Goal: Task Accomplishment & Management: Complete application form

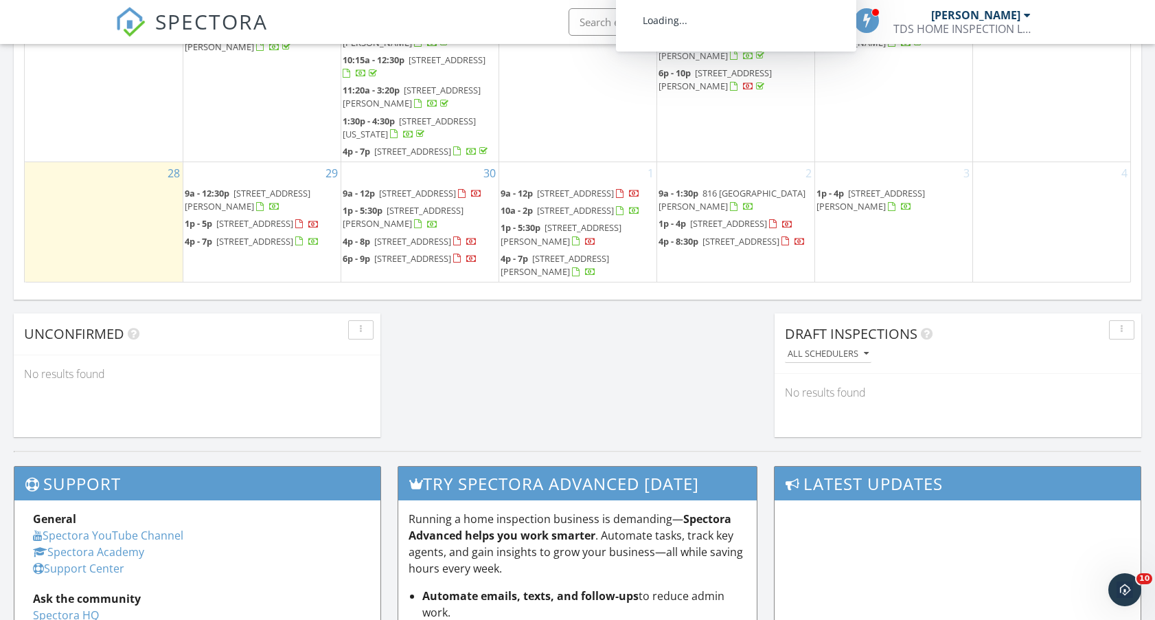
scroll to position [980, 0]
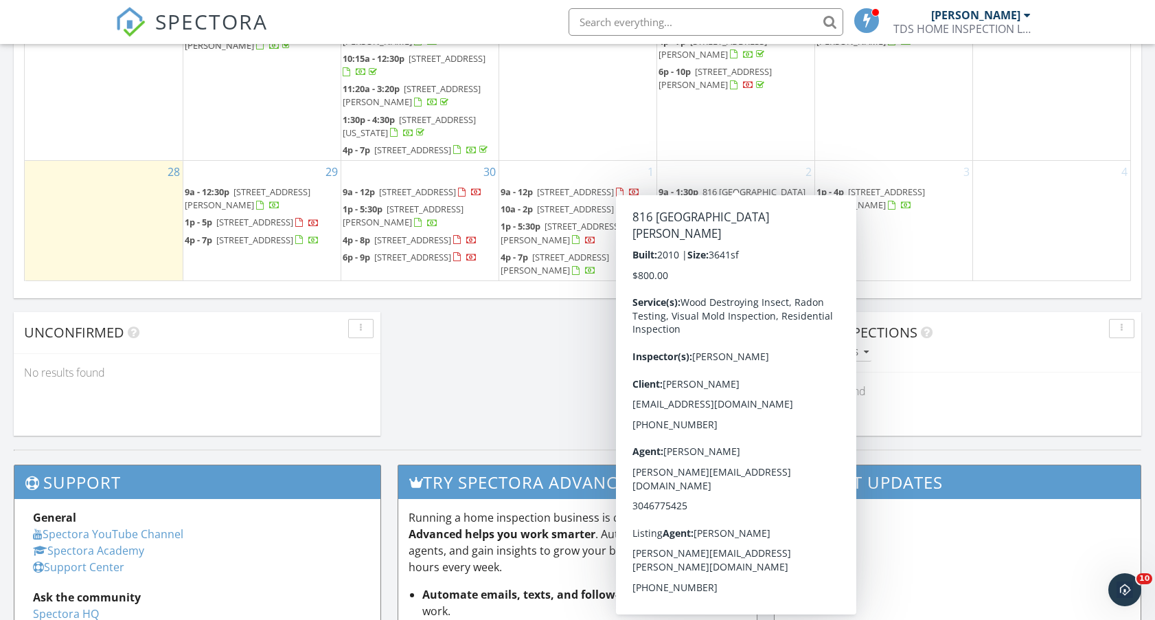
click at [918, 269] on div "3 1p - 4p 205 Braddock St, Fairmont 26554" at bounding box center [893, 221] width 157 height 120
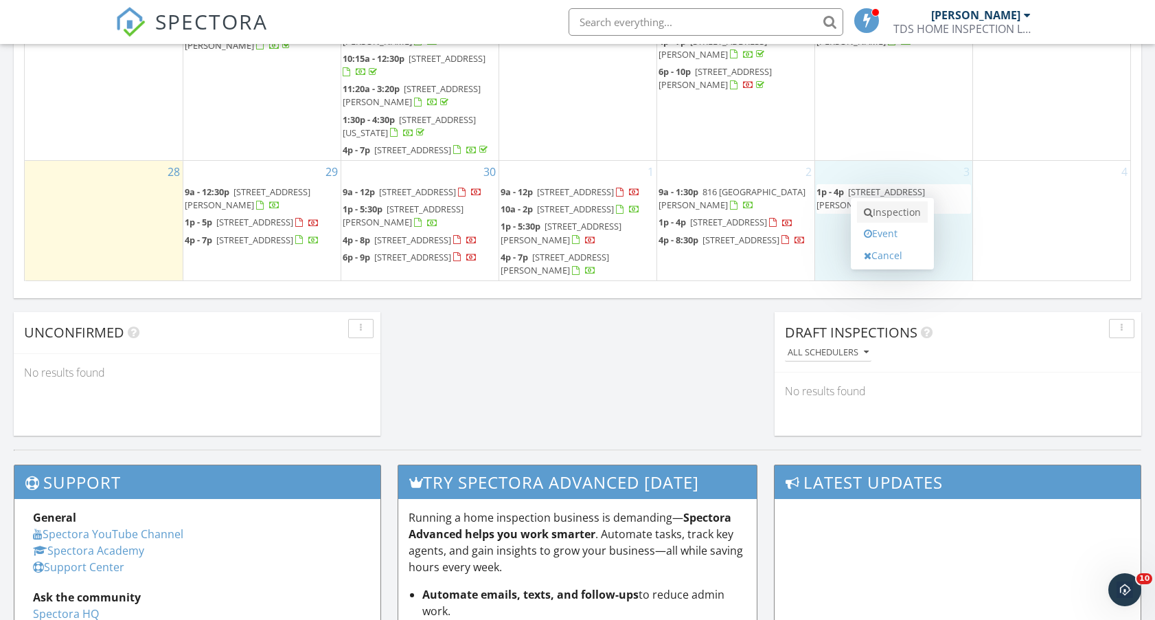
click at [912, 209] on link "Inspection" at bounding box center [892, 212] width 71 height 22
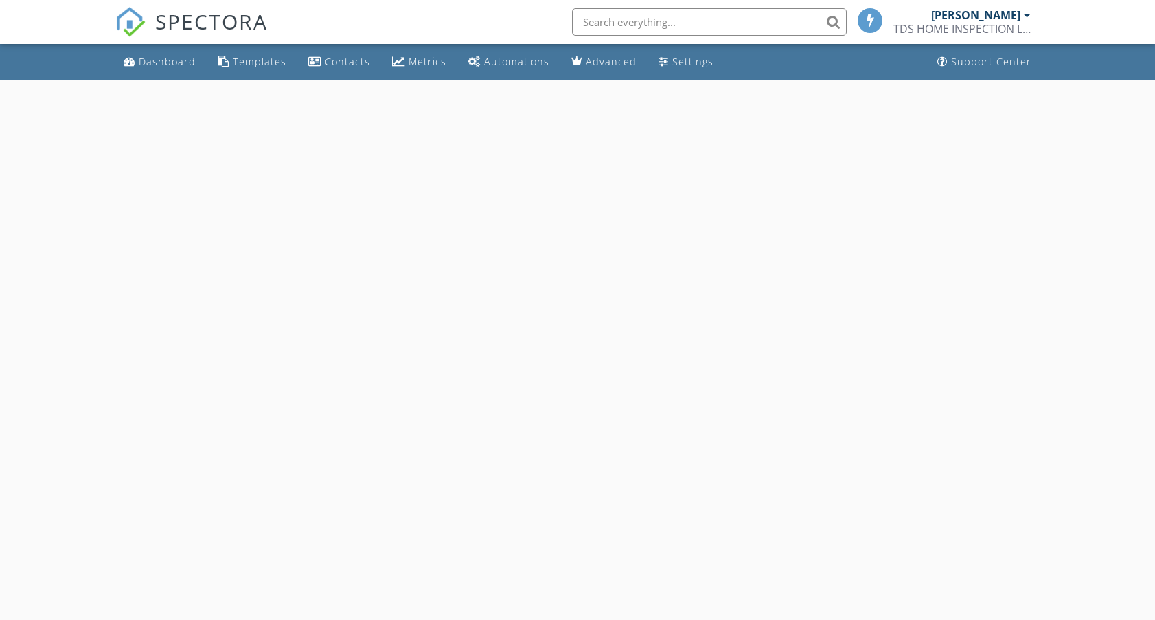
select select "9"
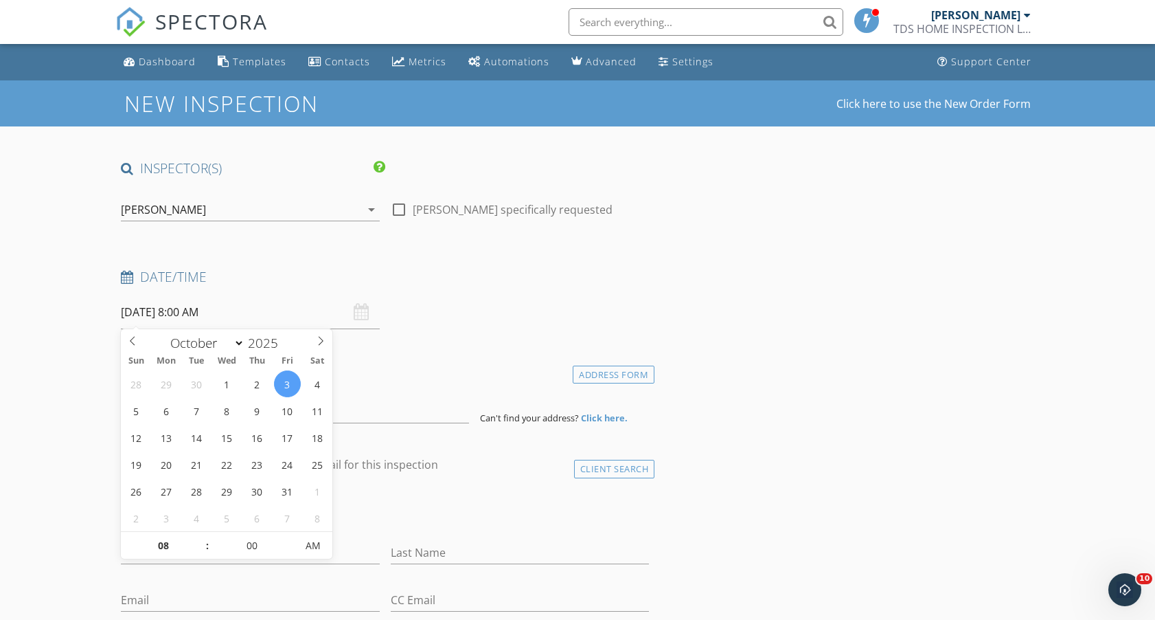
click at [228, 319] on input "[DATE] 8:00 AM" at bounding box center [250, 312] width 258 height 34
type input "09"
type input "[DATE] 9:00 AM"
click at [203, 540] on span at bounding box center [201, 539] width 10 height 14
type input "10"
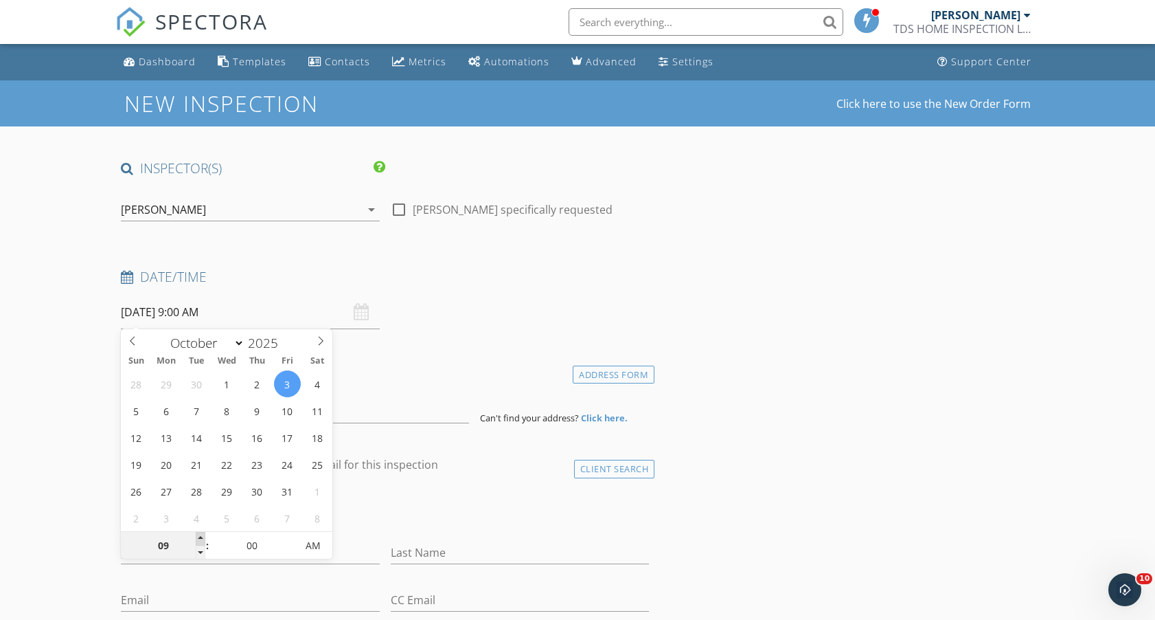
type input "[DATE] 10:00 AM"
click at [203, 540] on span at bounding box center [201, 539] width 10 height 14
type input "11"
type input "[DATE] 11:00 AM"
click at [203, 540] on span at bounding box center [201, 539] width 10 height 14
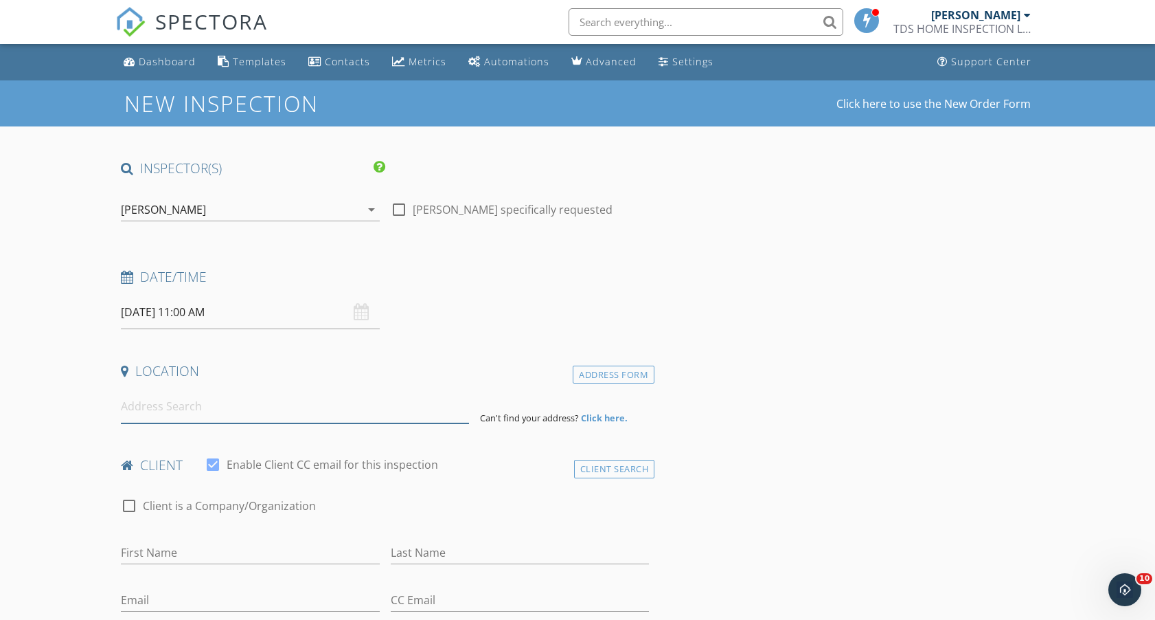
click at [377, 416] on input at bounding box center [295, 406] width 348 height 34
type input "[STREET_ADDRESS]"
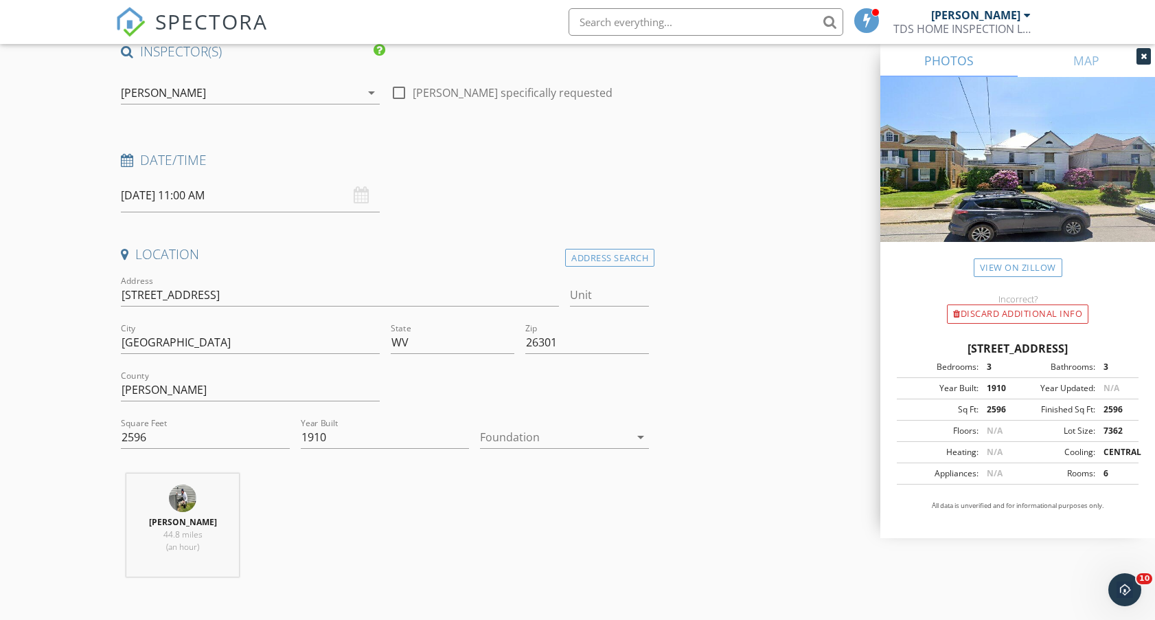
scroll to position [118, 0]
click at [161, 435] on input "2596" at bounding box center [205, 436] width 169 height 23
type input "3200"
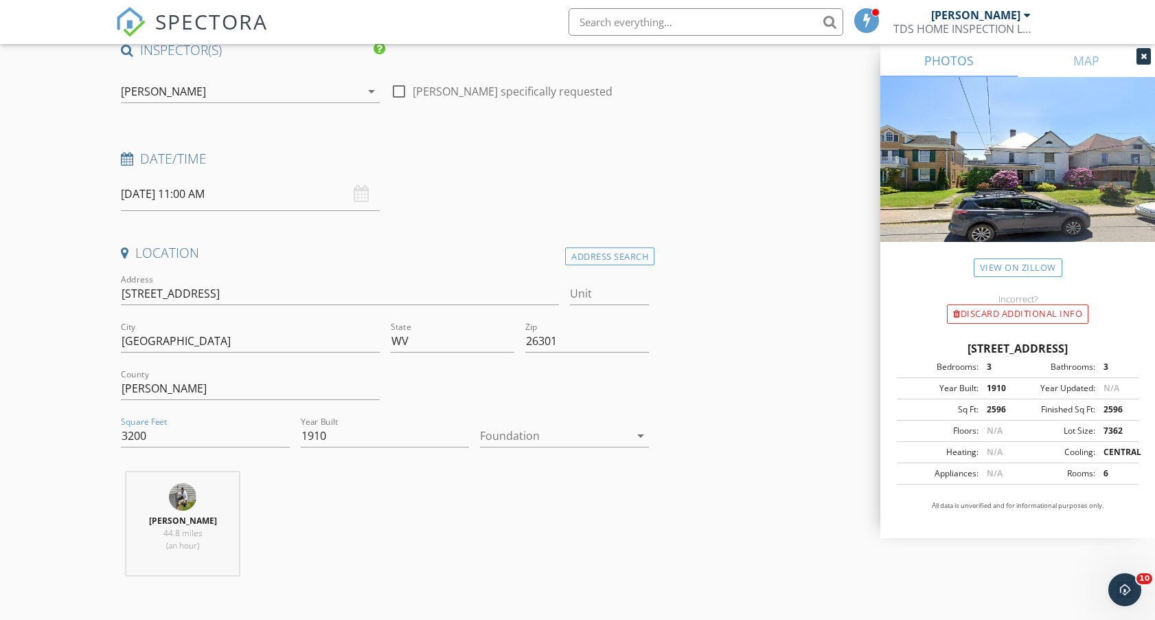
click at [288, 551] on div "[PERSON_NAME] 44.8 miles (an hour)" at bounding box center [384, 529] width 539 height 114
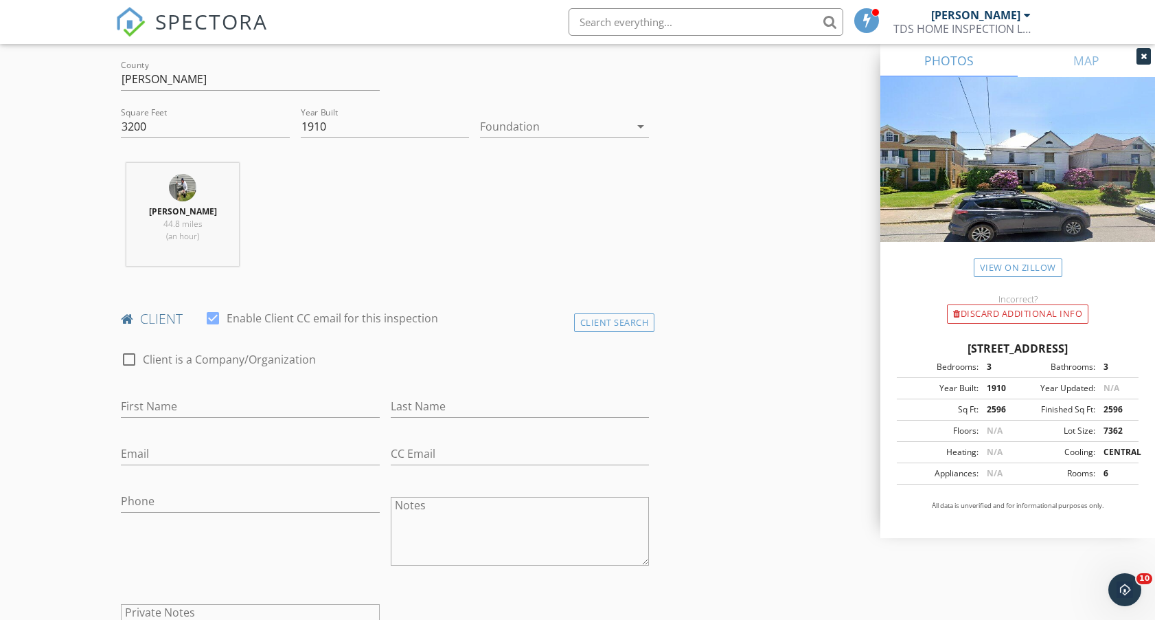
scroll to position [425, 0]
type input "[PERSON_NAME]"
type input "[EMAIL_ADDRESS][DOMAIN_NAME]"
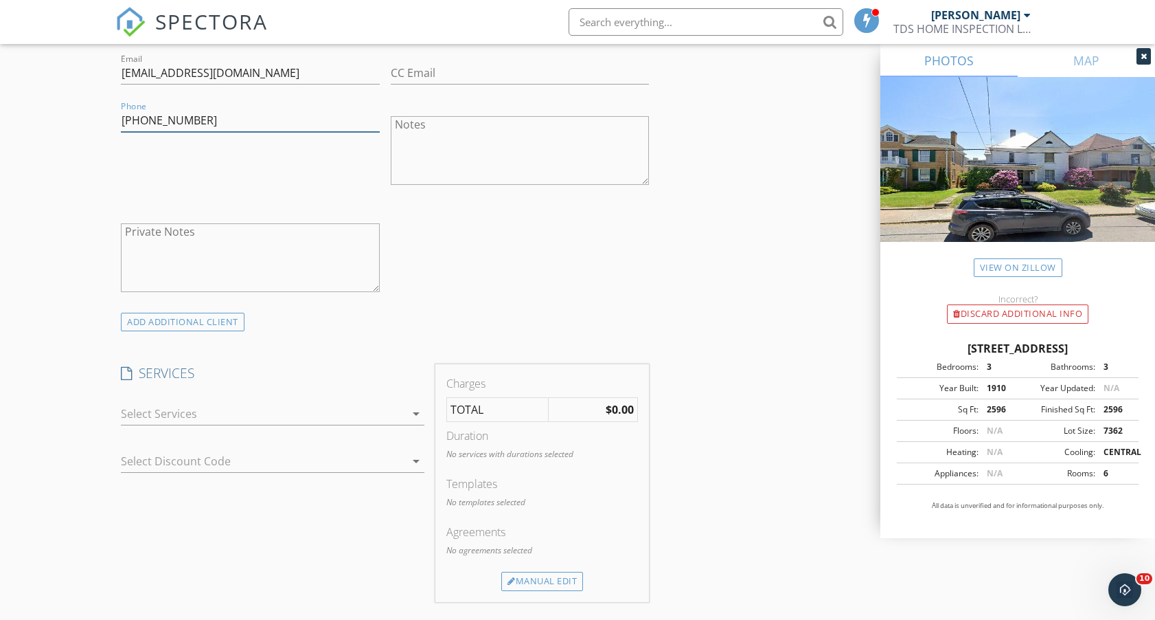
scroll to position [805, 0]
type input "[PHONE_NUMBER]"
click at [277, 416] on div at bounding box center [263, 416] width 284 height 22
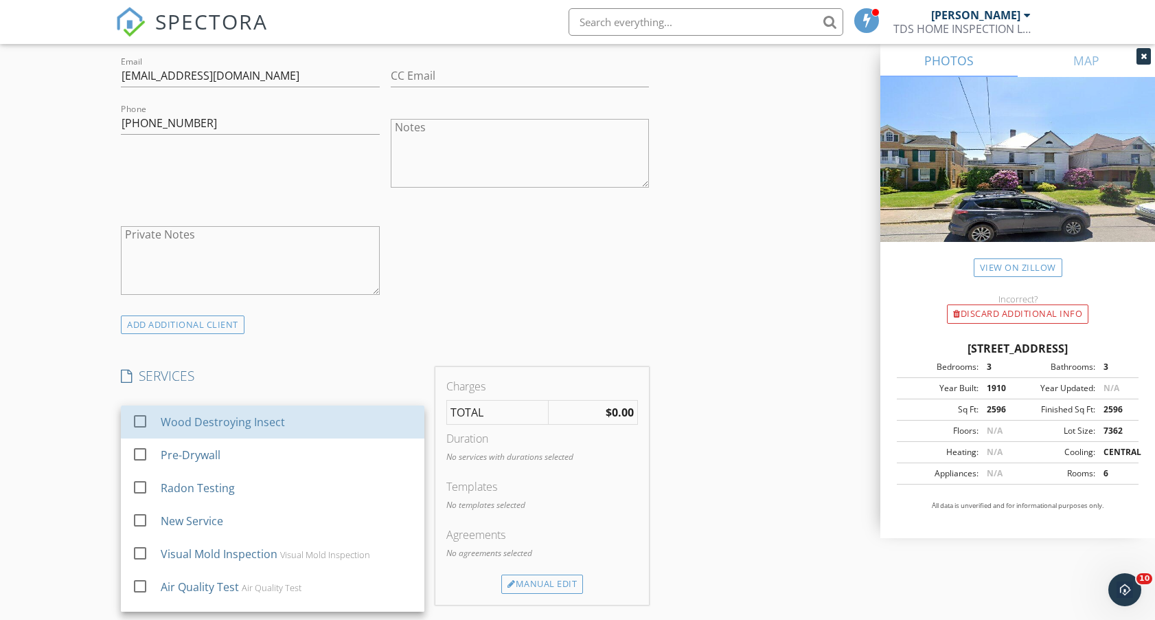
click at [277, 416] on div "Wood Destroying Insect" at bounding box center [223, 422] width 124 height 16
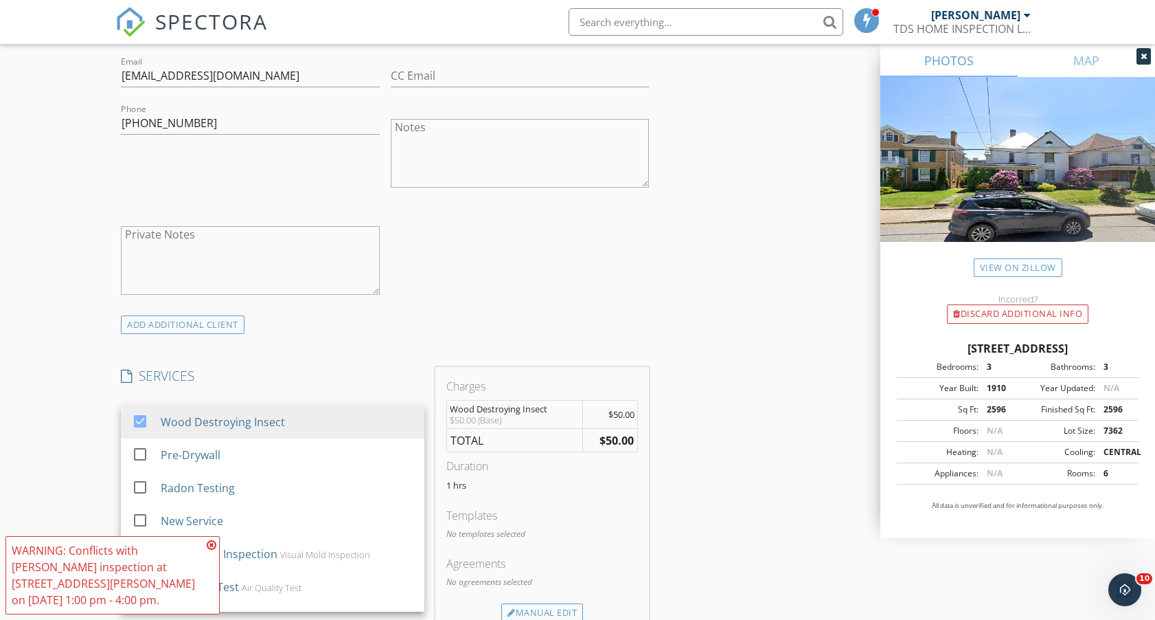
click at [212, 542] on icon at bounding box center [212, 544] width 10 height 11
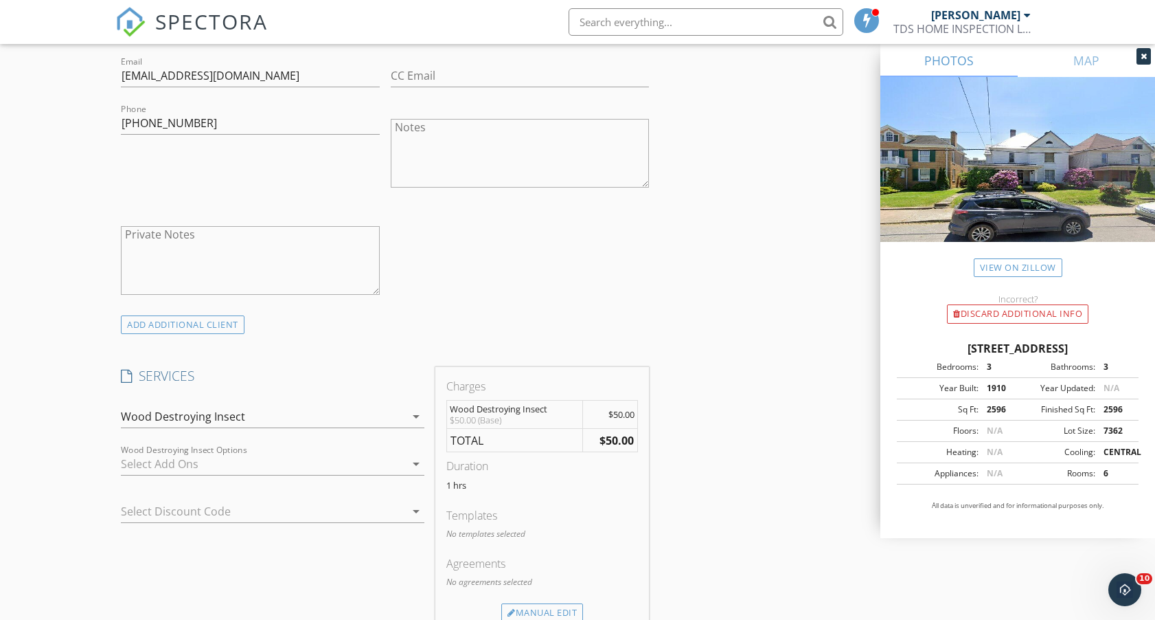
click at [240, 411] on div "Wood Destroying Insect" at bounding box center [183, 416] width 124 height 12
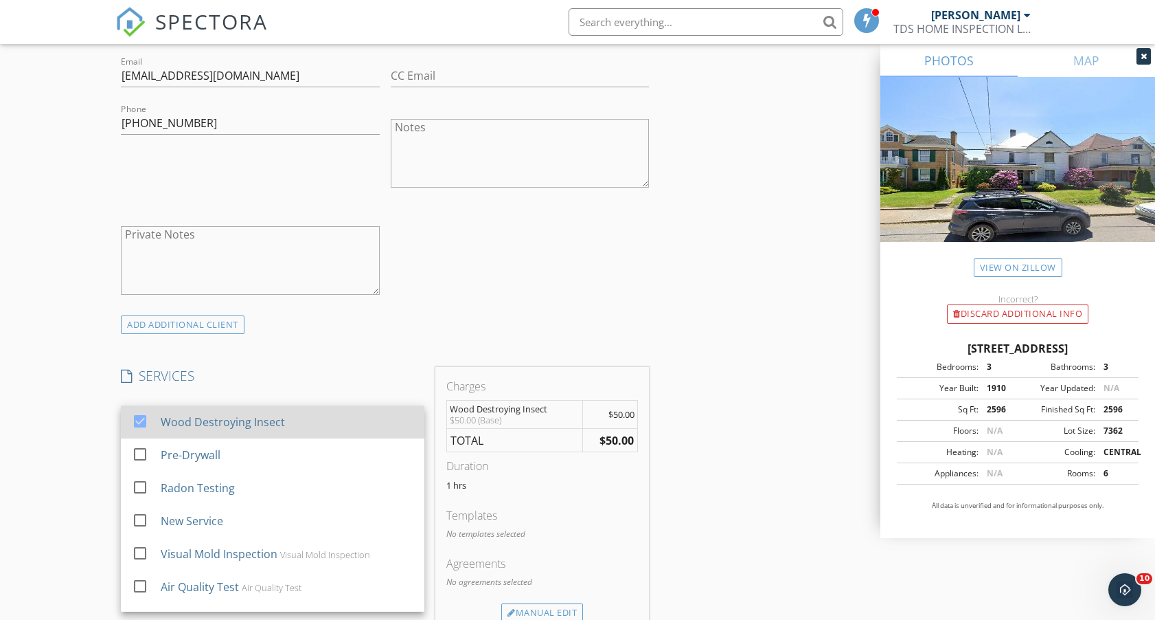
click at [141, 419] on div at bounding box center [139, 420] width 23 height 23
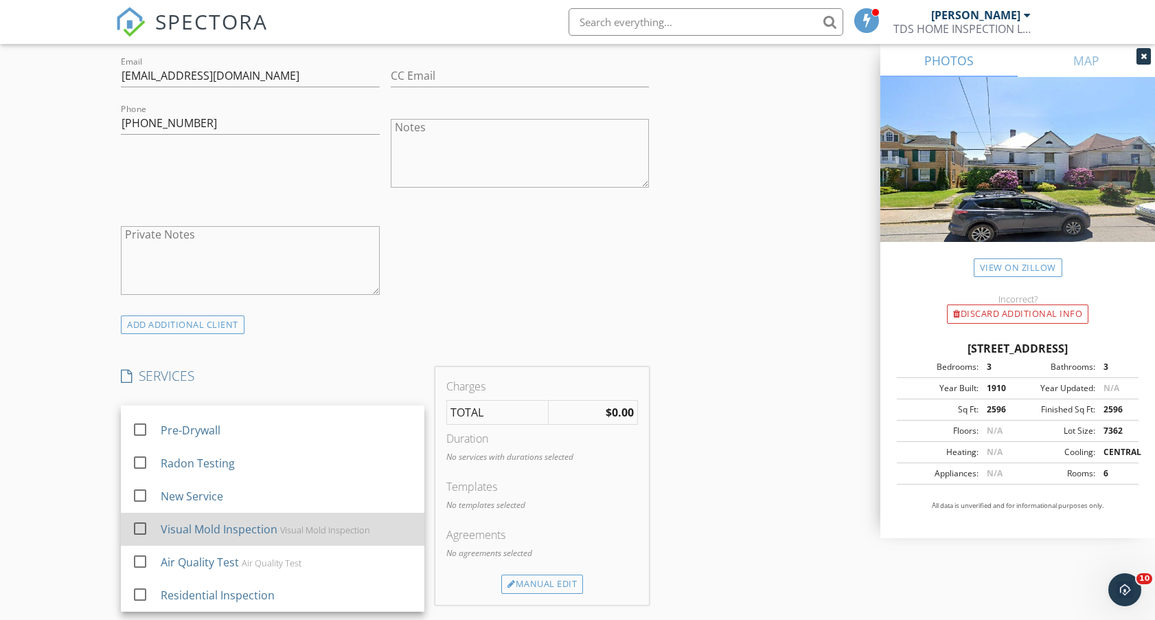
scroll to position [25, 0]
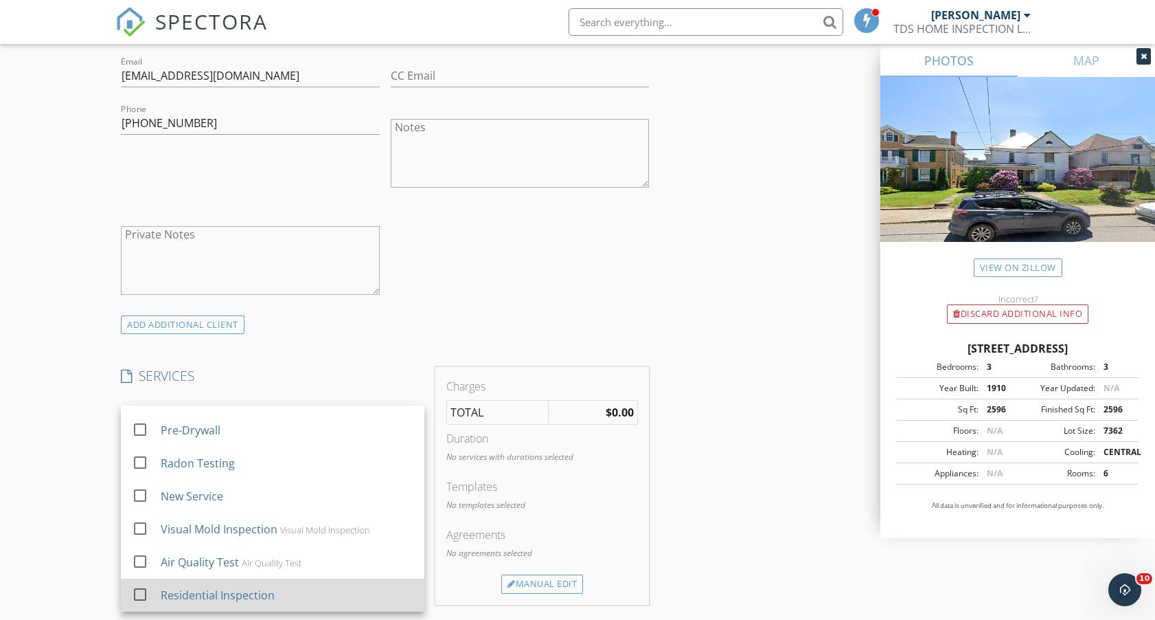
click at [210, 592] on div "Residential Inspection" at bounding box center [218, 595] width 114 height 16
checkbox input "true"
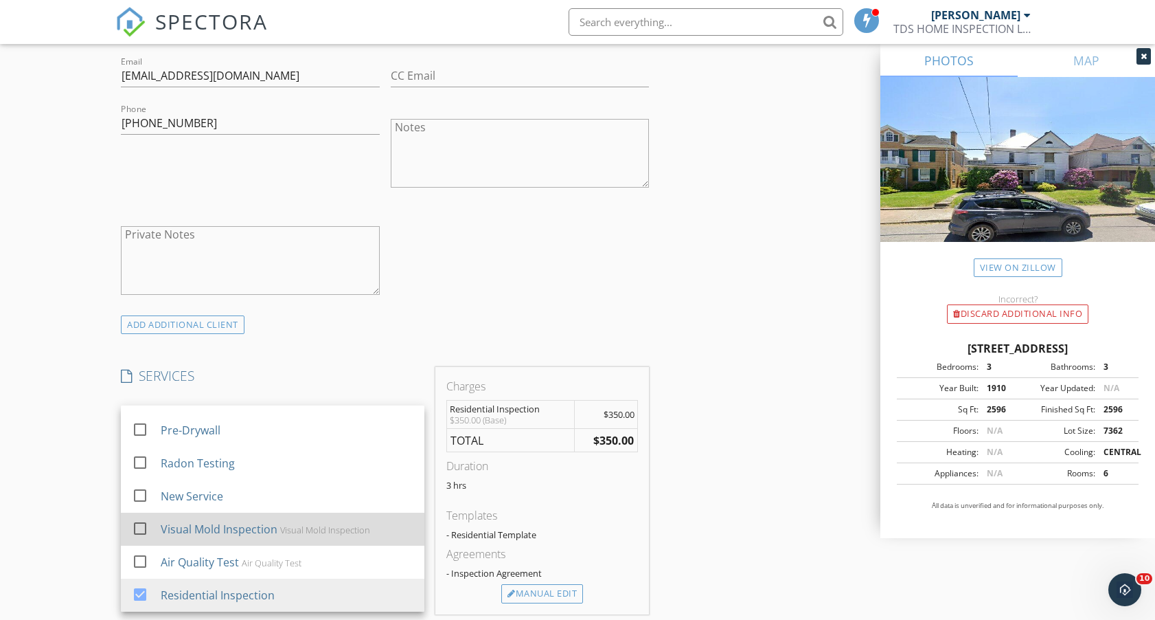
click at [215, 534] on div "Visual Mold Inspection" at bounding box center [219, 529] width 117 height 16
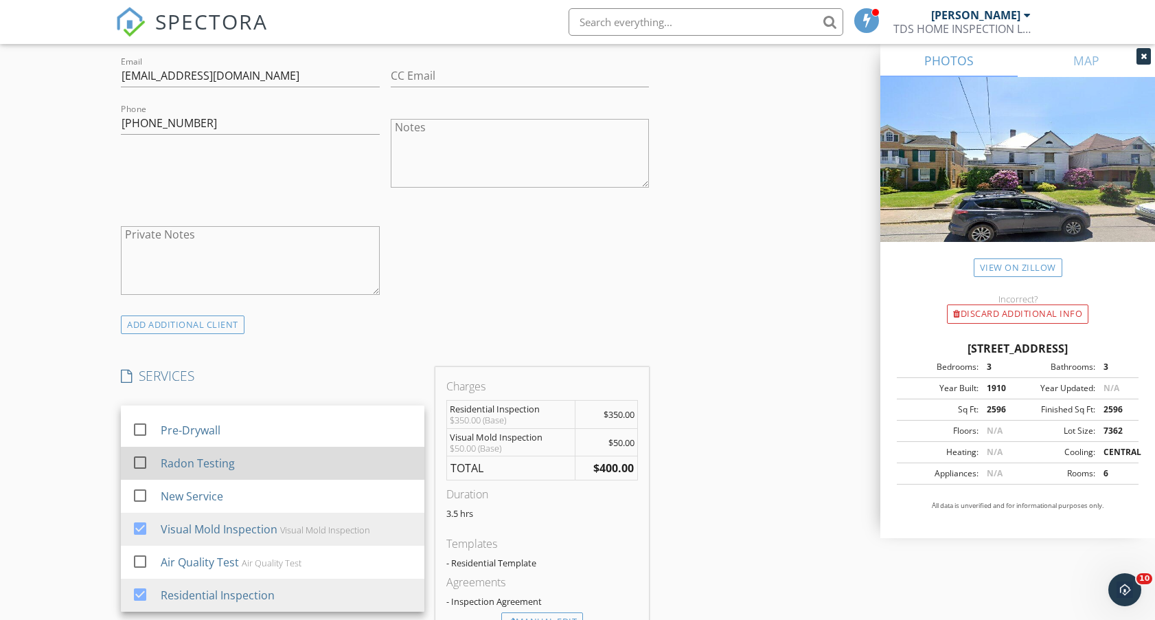
click at [226, 465] on div "Radon Testing" at bounding box center [198, 463] width 74 height 16
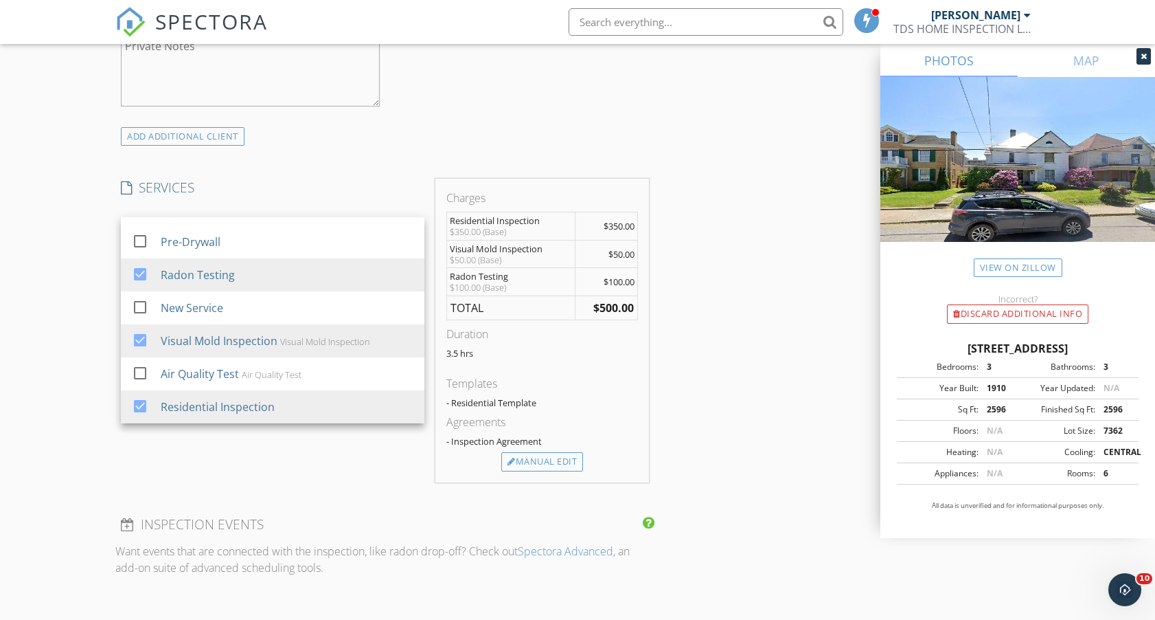
scroll to position [992, 0]
click at [548, 463] on div "Manual Edit" at bounding box center [542, 462] width 82 height 19
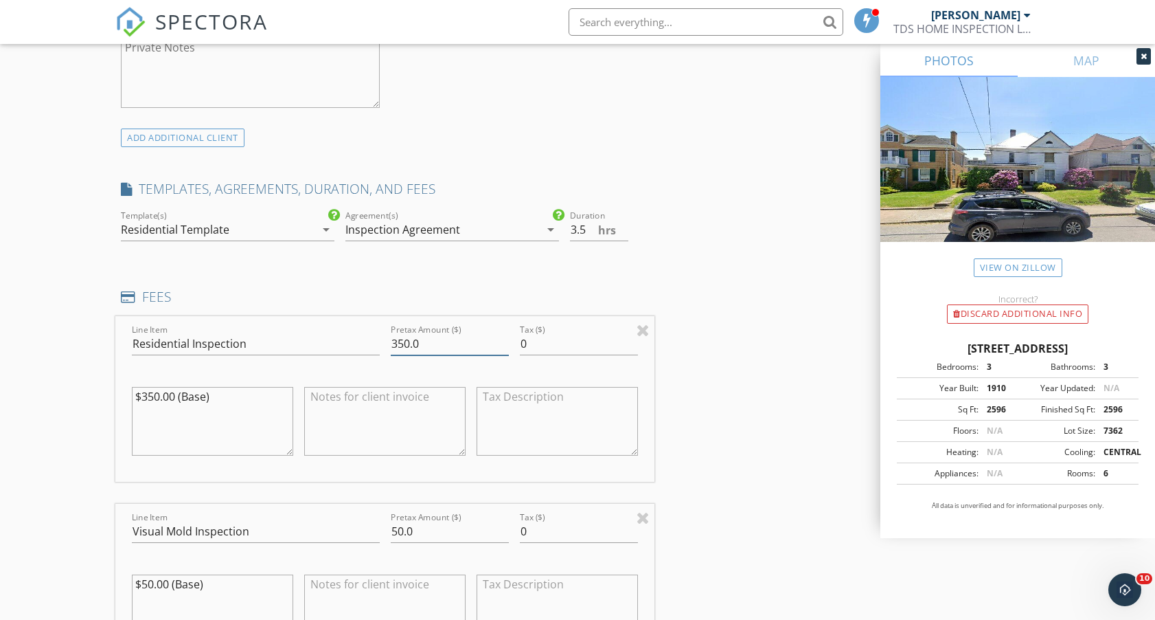
click at [398, 342] on input "350.0" at bounding box center [450, 343] width 118 height 23
click at [404, 342] on input "550.0" at bounding box center [450, 343] width 118 height 23
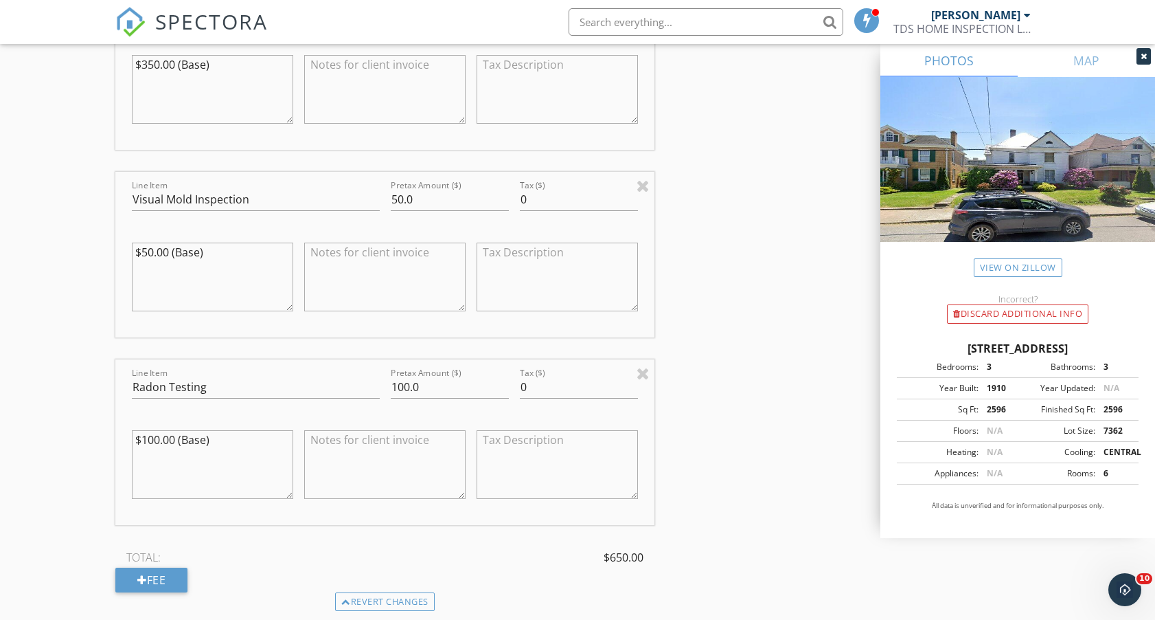
scroll to position [1323, 0]
type input "500.0"
click at [409, 387] on input "100.0" at bounding box center [450, 387] width 118 height 23
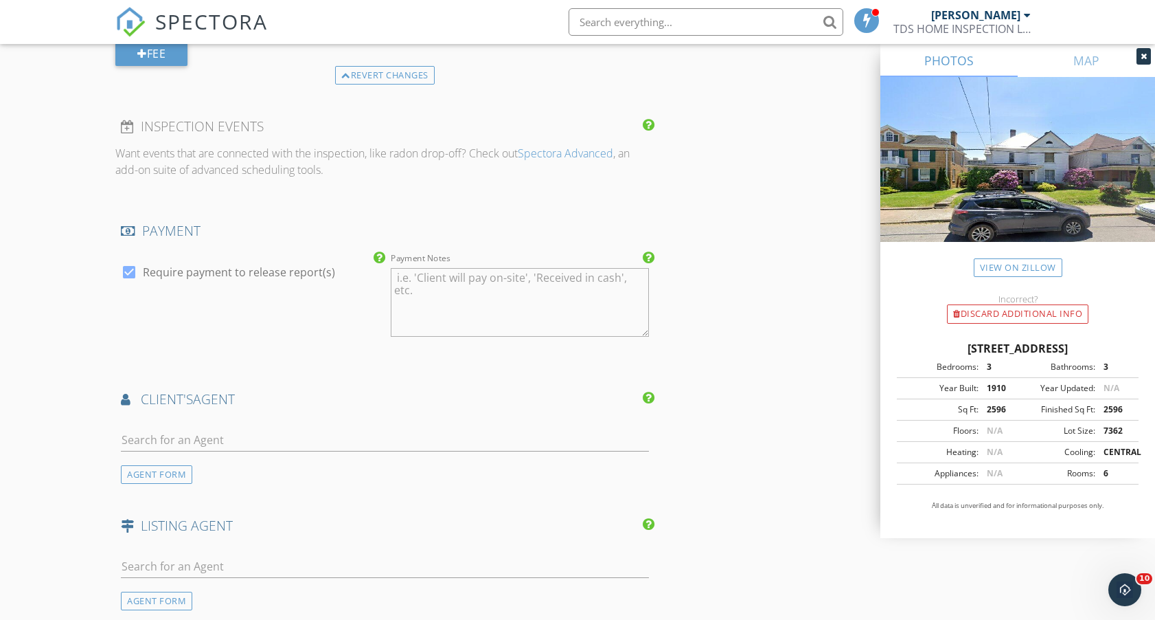
scroll to position [1850, 0]
type input "150.0"
click at [329, 442] on input "text" at bounding box center [385, 440] width 528 height 23
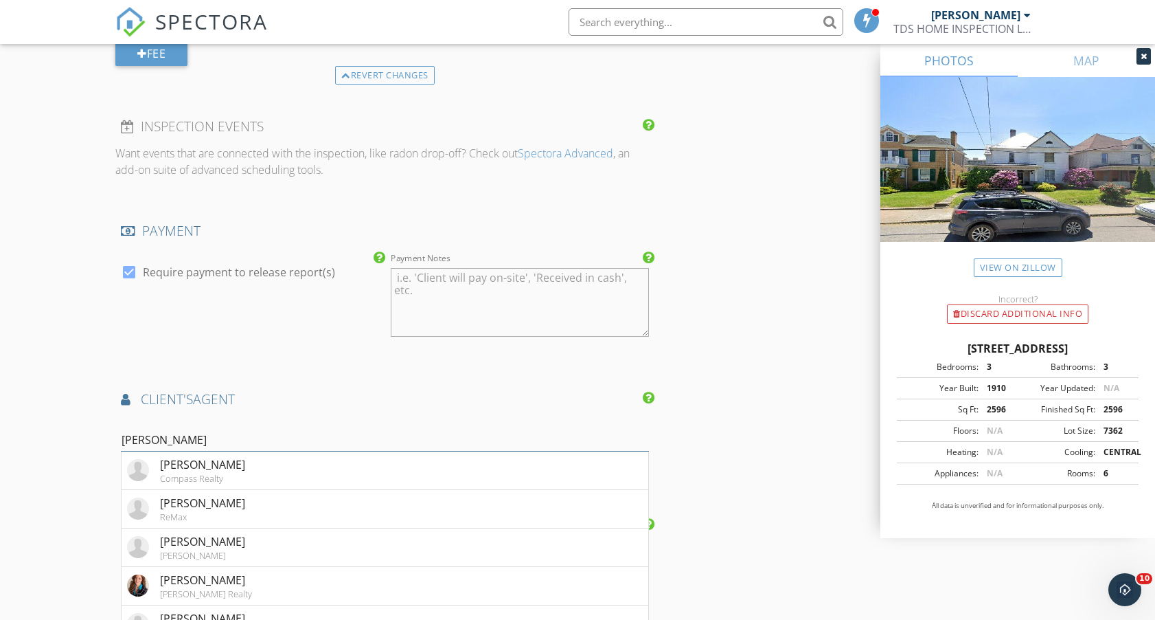
type input "[PERSON_NAME]"
drag, startPoint x: 329, startPoint y: 442, endPoint x: 301, endPoint y: 582, distance: 142.3
click at [301, 582] on li "[PERSON_NAME] Realty" at bounding box center [385, 586] width 527 height 38
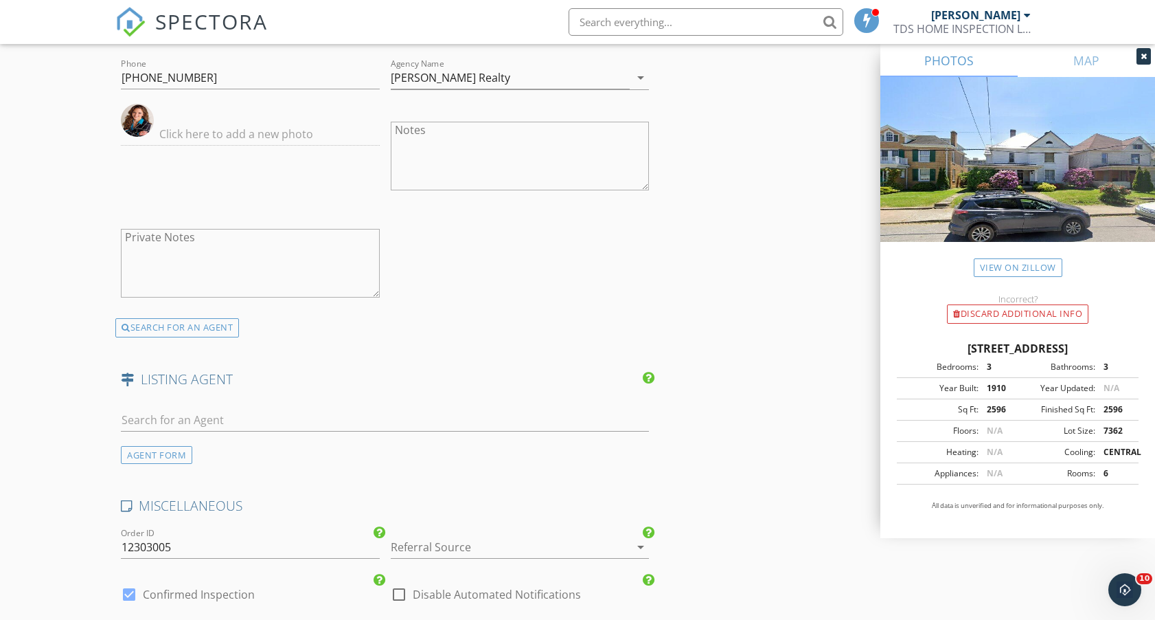
scroll to position [2308, 0]
click at [313, 418] on input "text" at bounding box center [385, 420] width 528 height 23
click at [343, 387] on div "LISTING AGENT" at bounding box center [384, 384] width 539 height 27
click at [291, 411] on input "[PERSON_NAME]" at bounding box center [385, 420] width 528 height 23
type input "k"
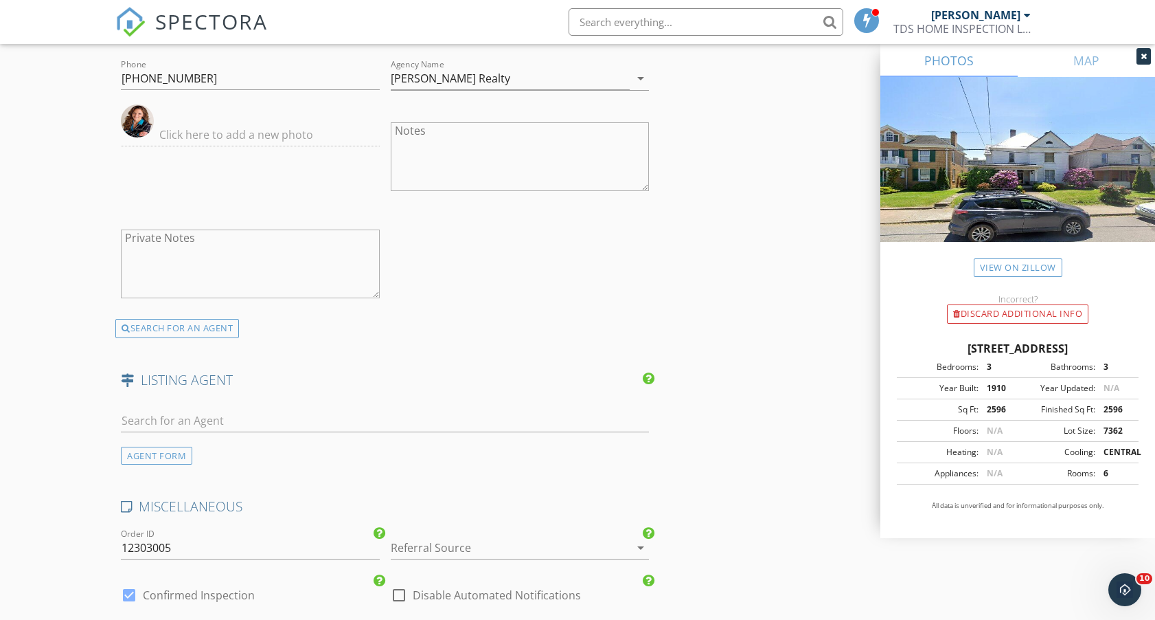
click at [436, 536] on div at bounding box center [501, 547] width 220 height 22
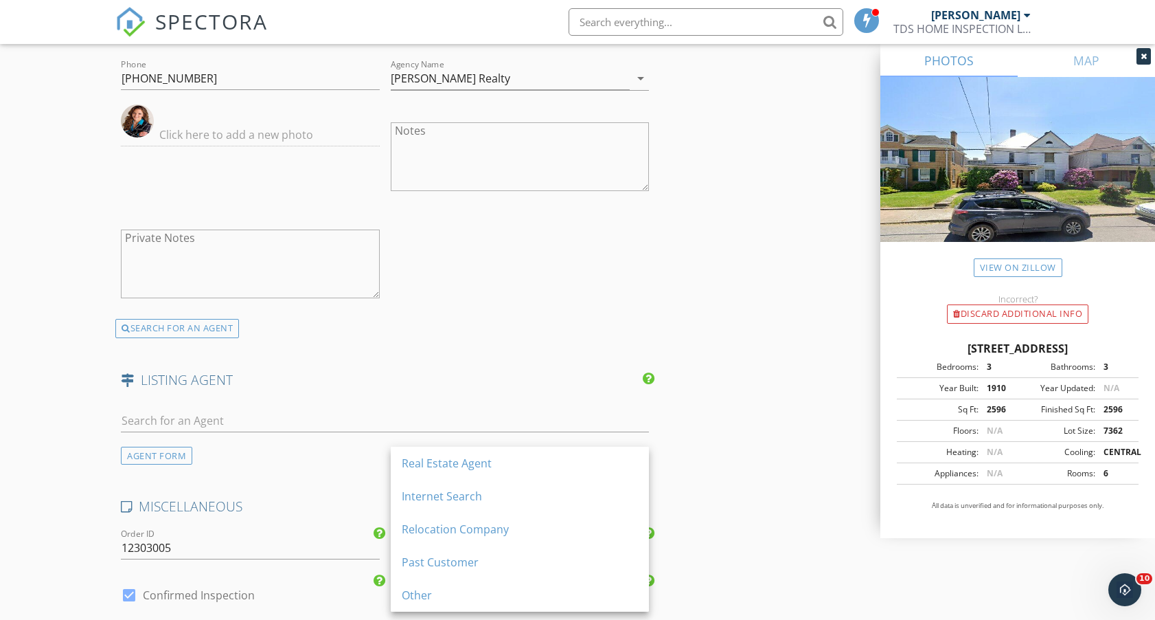
click at [435, 535] on div "Relocation Company" at bounding box center [520, 529] width 236 height 16
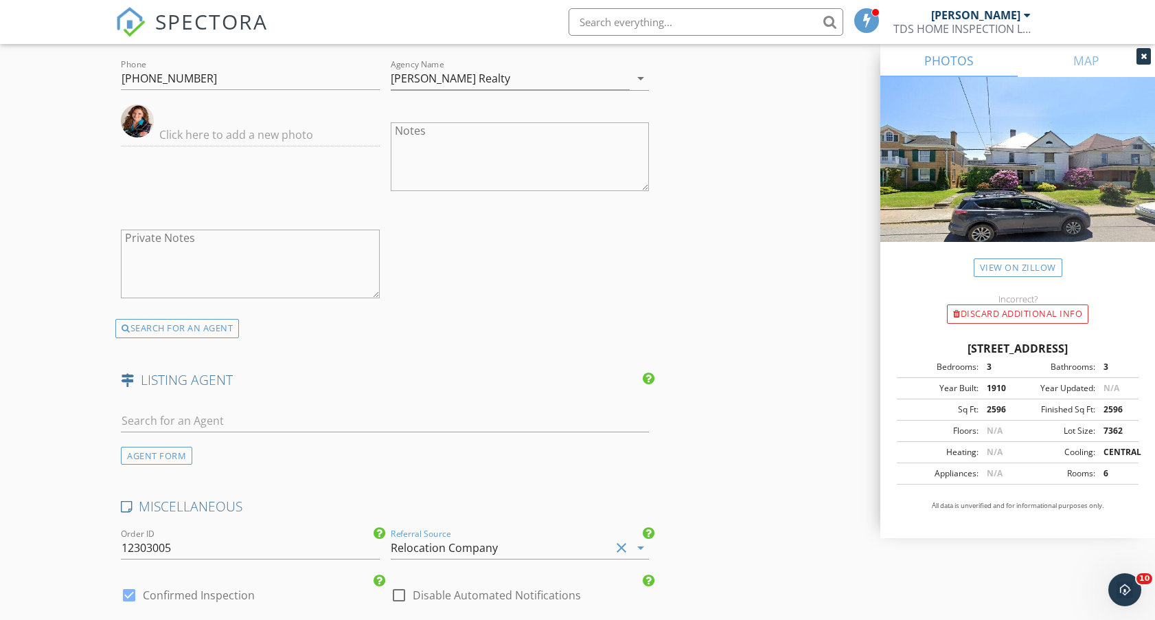
click at [435, 541] on div "Relocation Company" at bounding box center [444, 547] width 107 height 12
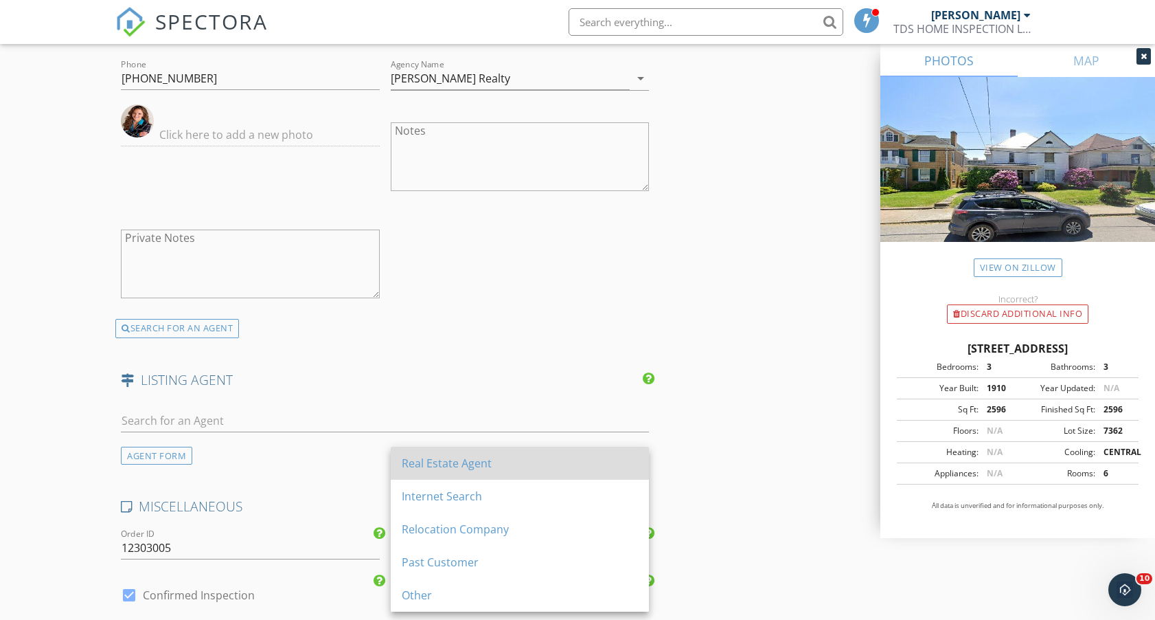
click at [473, 455] on div "Real Estate Agent" at bounding box center [520, 463] width 236 height 16
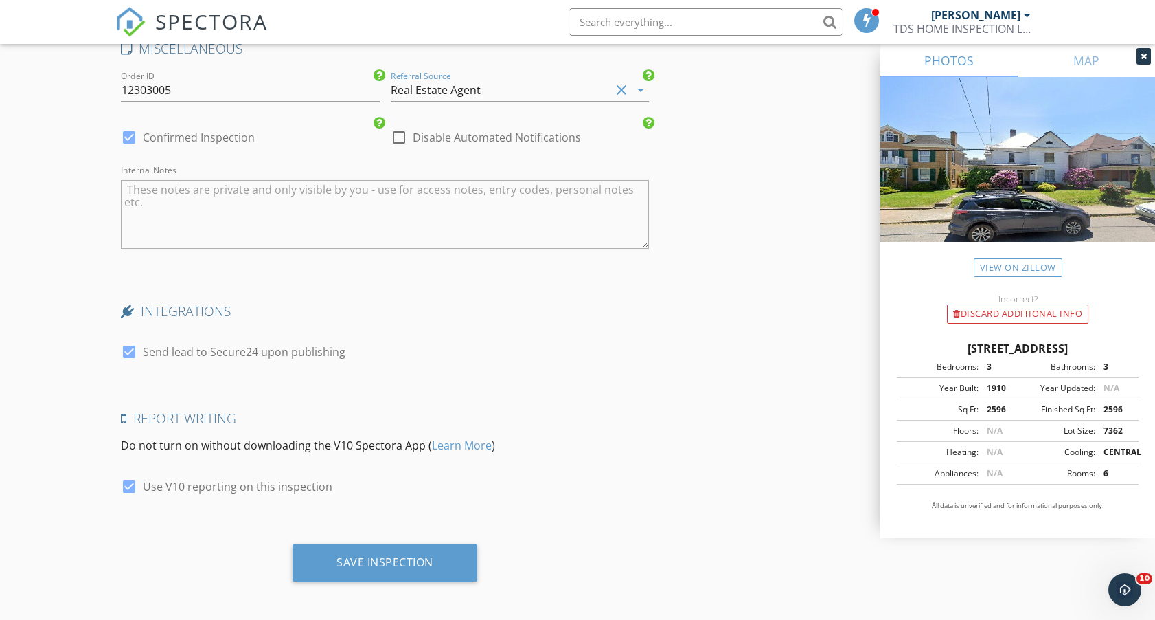
scroll to position [2764, 0]
click at [374, 561] on div "Save Inspection" at bounding box center [385, 563] width 97 height 14
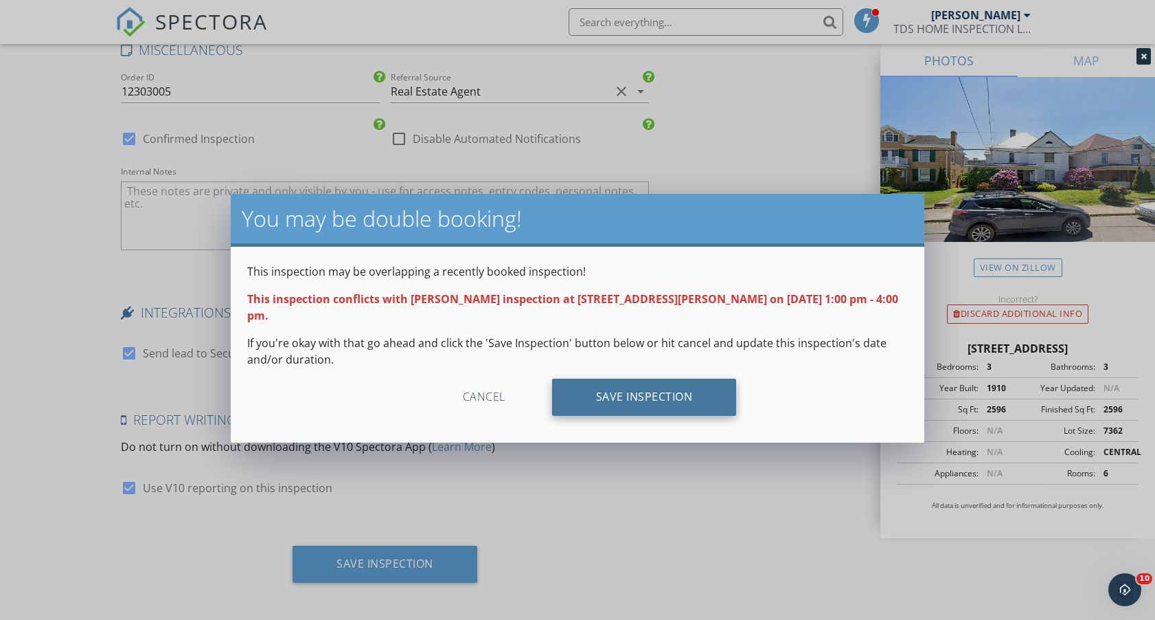
click at [658, 379] on div "Save Inspection" at bounding box center [644, 397] width 185 height 37
